Goal: Communication & Community: Ask a question

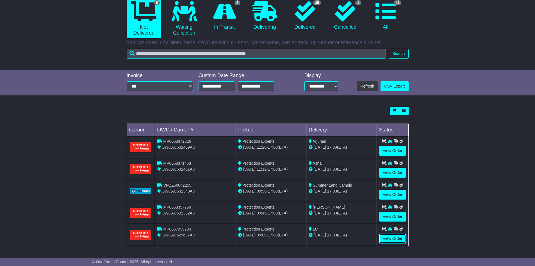
drag, startPoint x: 393, startPoint y: 239, endPoint x: 396, endPoint y: 236, distance: 4.4
click at [393, 240] on link "View Order" at bounding box center [392, 238] width 27 height 10
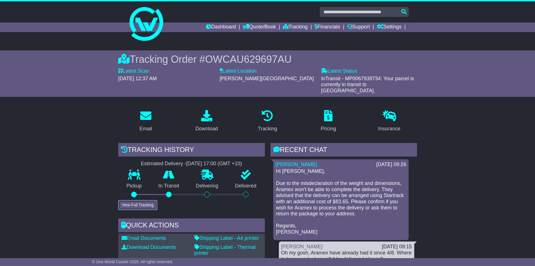
click at [139, 200] on button "View Full Tracking" at bounding box center [137, 205] width 39 height 10
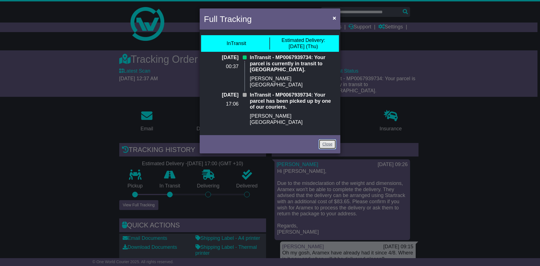
click at [331, 139] on link "Close" at bounding box center [326, 144] width 17 height 10
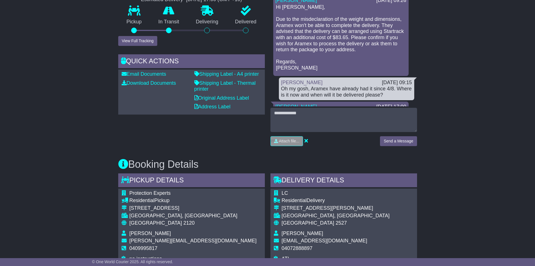
scroll to position [29, 0]
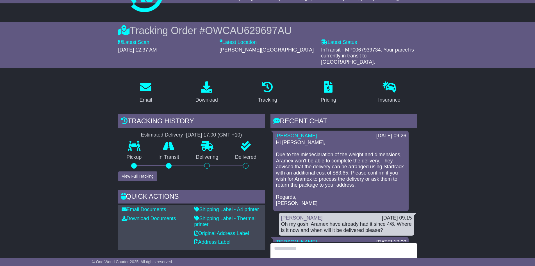
click at [343, 243] on textarea at bounding box center [344, 255] width 147 height 24
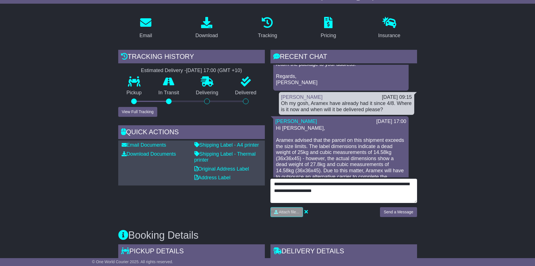
scroll to position [141, 0]
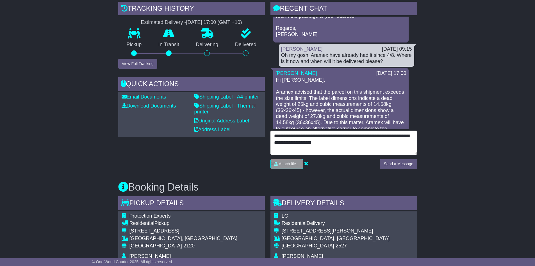
type textarea "**********"
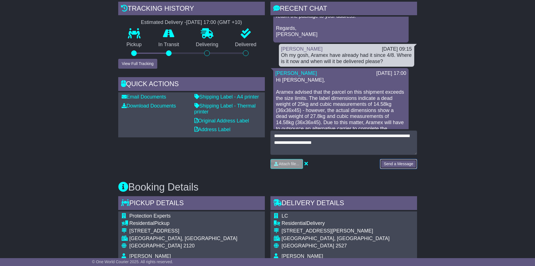
click at [394, 159] on button "Send a Message" at bounding box center [398, 164] width 37 height 10
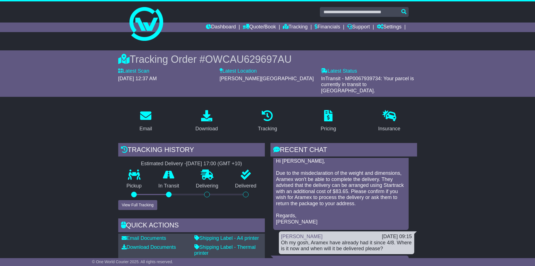
scroll to position [0, 0]
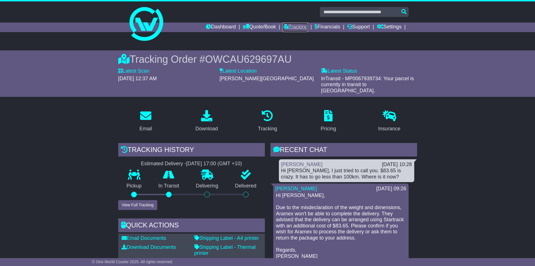
click at [296, 25] on link "Tracking" at bounding box center [295, 27] width 25 height 10
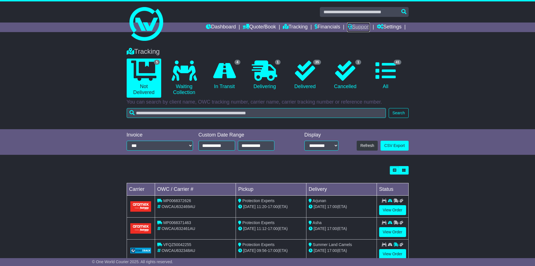
click at [356, 27] on link "Support" at bounding box center [358, 27] width 23 height 10
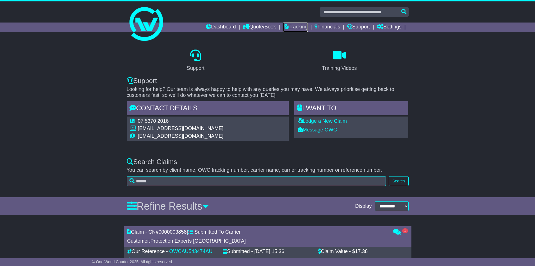
click at [297, 26] on link "Tracking" at bounding box center [295, 27] width 25 height 10
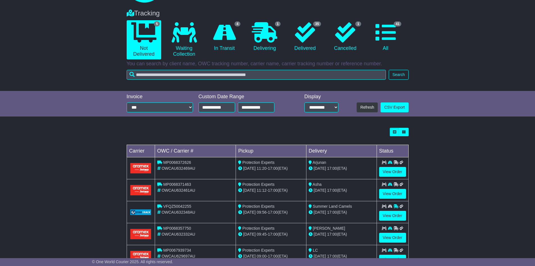
scroll to position [59, 0]
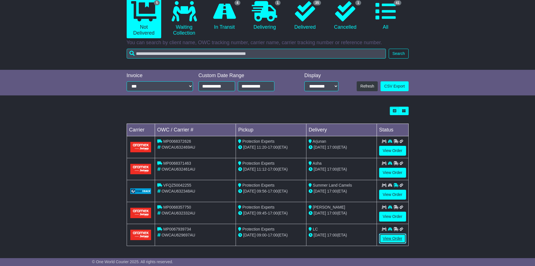
click at [390, 238] on link "View Order" at bounding box center [392, 238] width 27 height 10
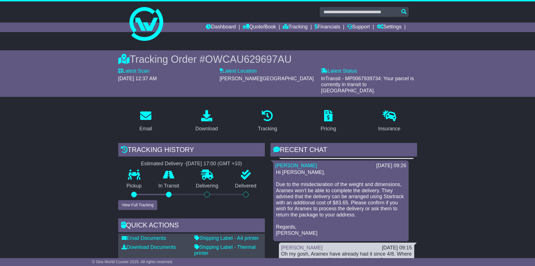
scroll to position [56, 0]
